Goal: Transaction & Acquisition: Purchase product/service

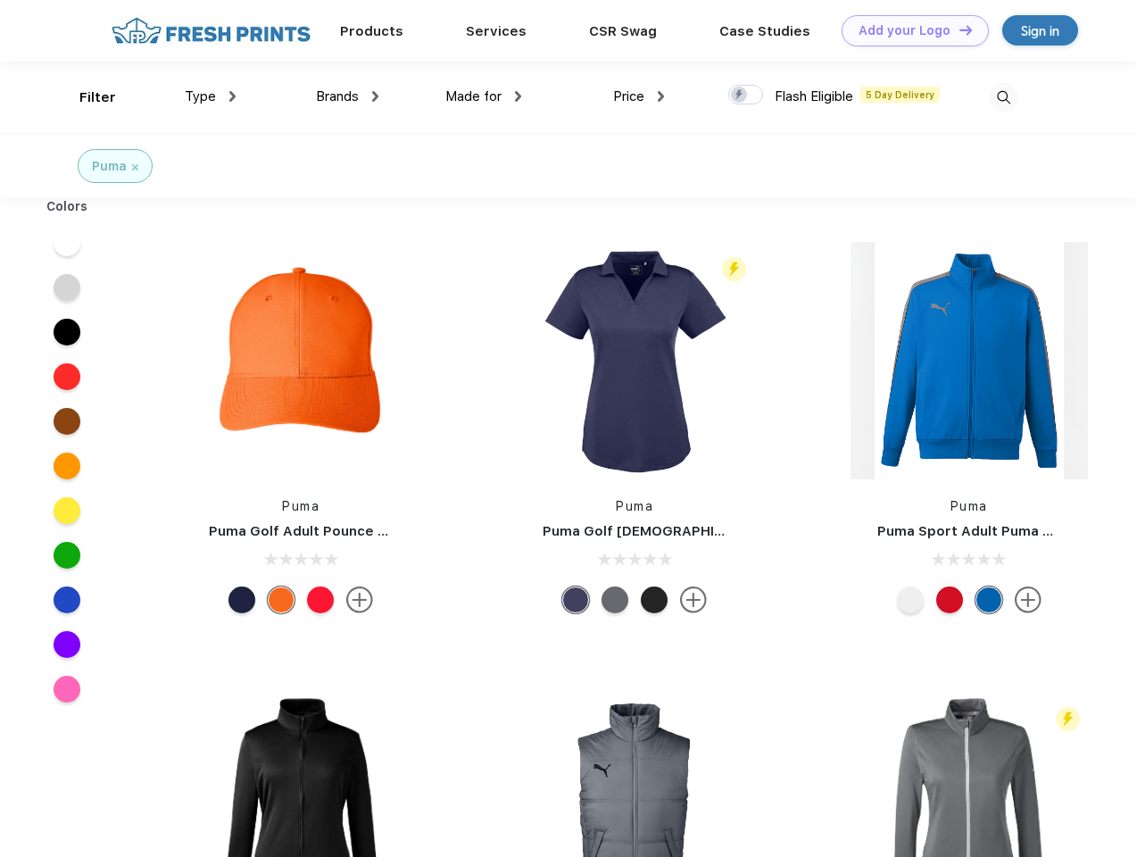
click at [909, 30] on link "Add your Logo Design Tool" at bounding box center [915, 30] width 147 height 31
click at [0, 0] on div "Design Tool" at bounding box center [0, 0] width 0 height 0
click at [958, 29] on link "Add your Logo Design Tool" at bounding box center [915, 30] width 147 height 31
click at [86, 97] on div "Filter" at bounding box center [97, 97] width 37 height 21
click at [211, 96] on span "Type" at bounding box center [200, 96] width 31 height 16
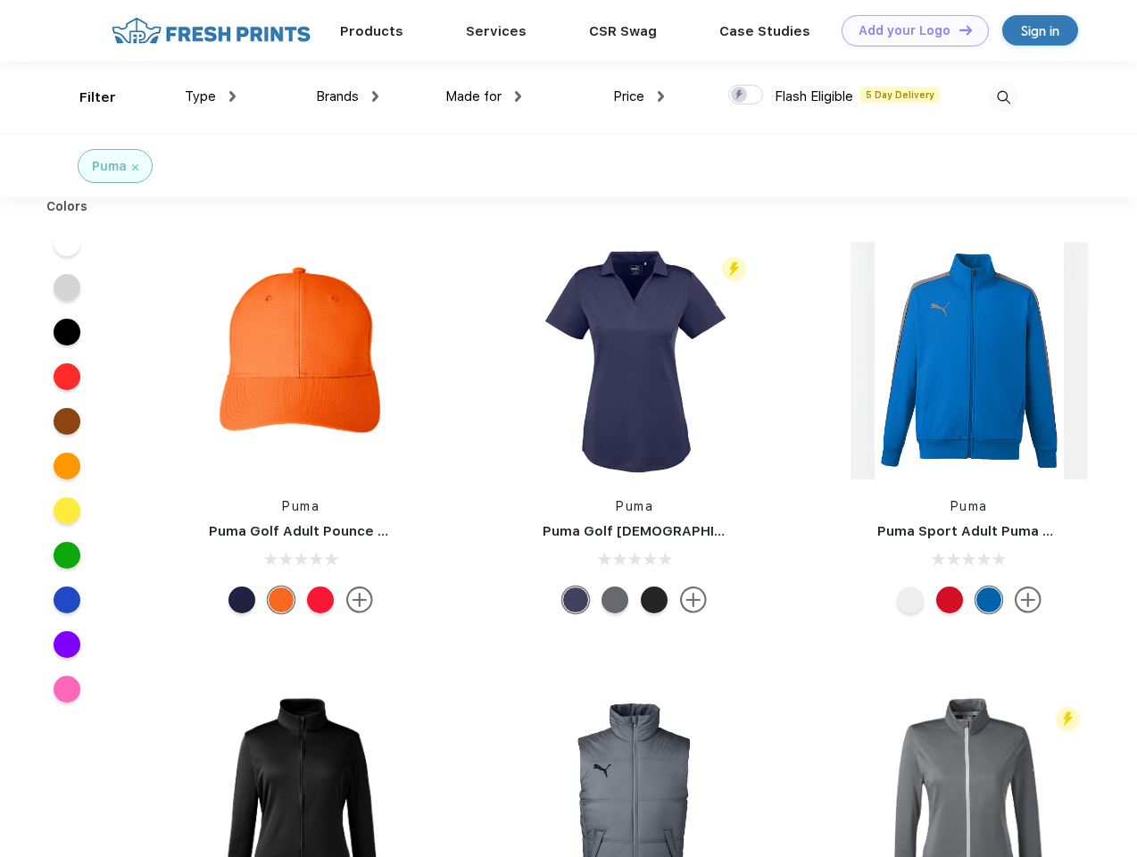
click at [347, 96] on span "Brands" at bounding box center [337, 96] width 43 height 16
click at [484, 96] on span "Made for" at bounding box center [473, 96] width 56 height 16
click at [639, 96] on span "Price" at bounding box center [628, 96] width 31 height 16
click at [746, 96] on div at bounding box center [745, 95] width 35 height 20
click at [740, 96] on input "checkbox" at bounding box center [734, 90] width 12 height 12
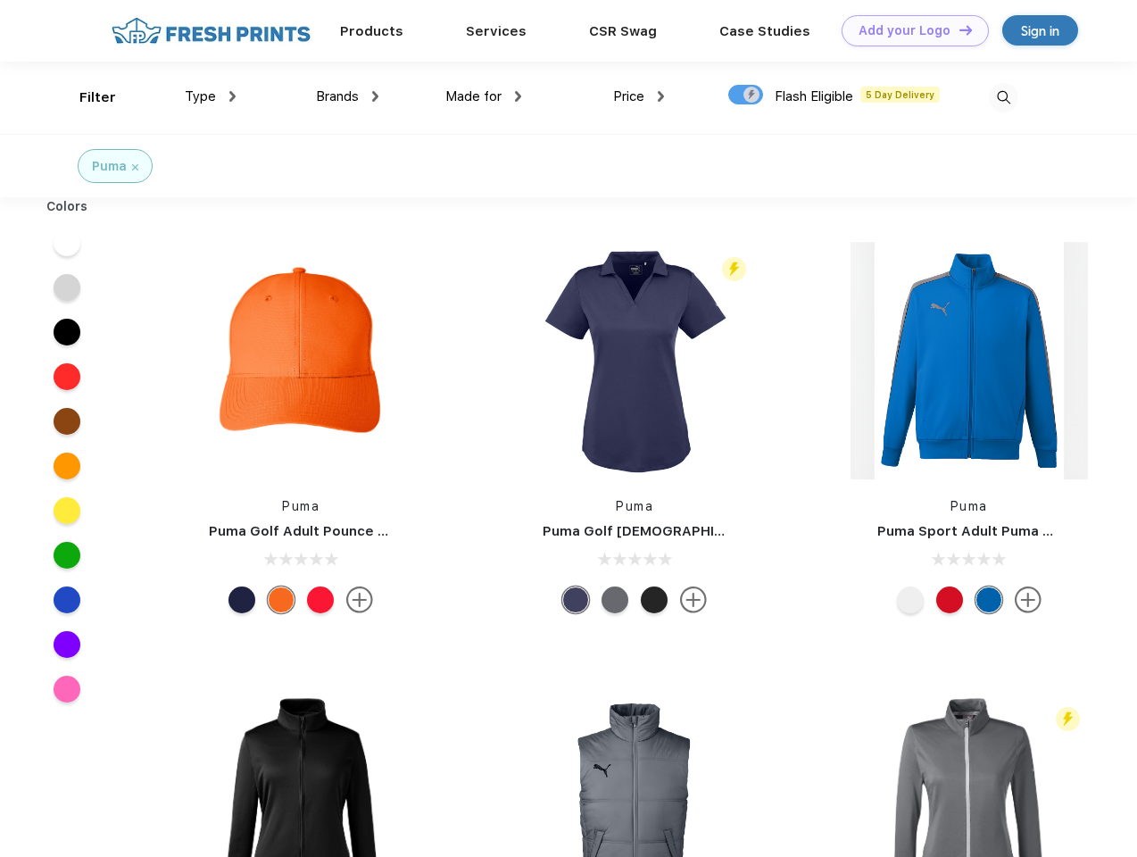
click at [1003, 97] on img at bounding box center [1003, 97] width 29 height 29
